Goal: Information Seeking & Learning: Learn about a topic

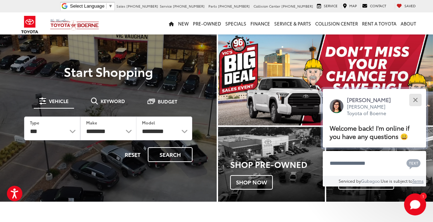
click at [417, 97] on button "Close" at bounding box center [415, 99] width 15 height 15
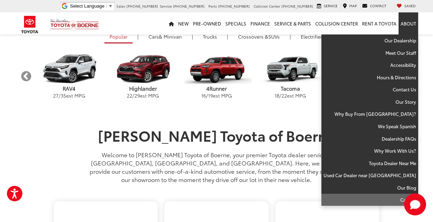
scroll to position [144, 0]
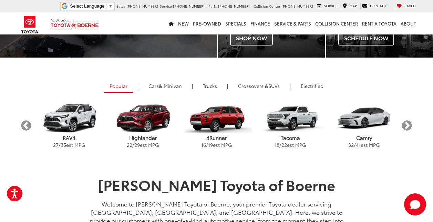
click at [377, 74] on section "Popular | Cars & Minivan | Trucks | Crossovers & SUVs | Electrified Previous Hi…" at bounding box center [216, 117] width 433 height 119
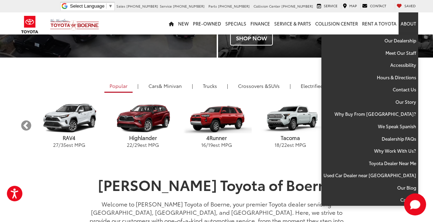
click at [415, 24] on link "About" at bounding box center [409, 23] width 20 height 22
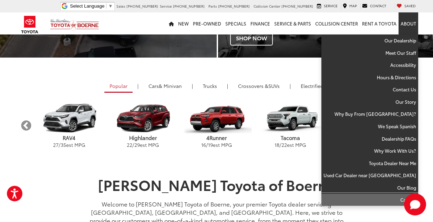
click at [398, 199] on link "Careers" at bounding box center [370, 200] width 97 height 12
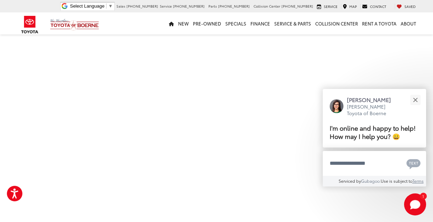
scroll to position [39, 0]
